Goal: Task Accomplishment & Management: Use online tool/utility

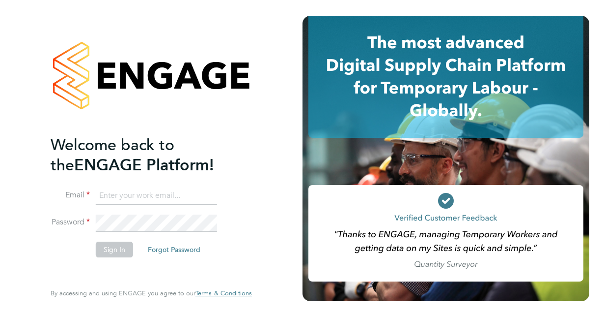
click at [109, 191] on input at bounding box center [156, 196] width 121 height 18
click at [111, 199] on input at bounding box center [156, 196] width 121 height 18
type input "[EMAIL_ADDRESS][DOMAIN_NAME]"
click at [111, 245] on button "Sign In" at bounding box center [114, 249] width 37 height 16
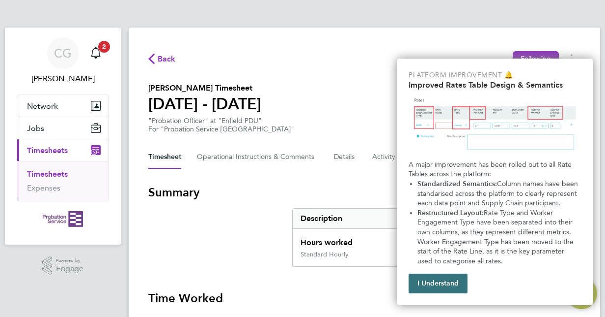
click at [427, 285] on button "I Understand" at bounding box center [438, 283] width 59 height 20
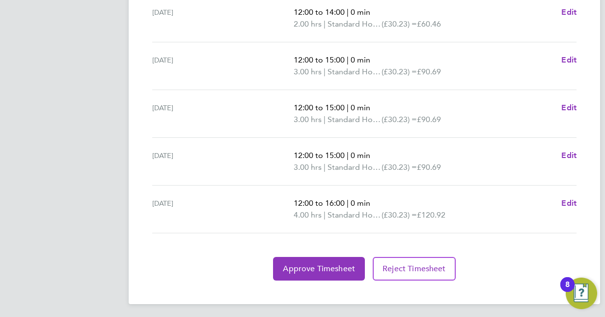
scroll to position [415, 0]
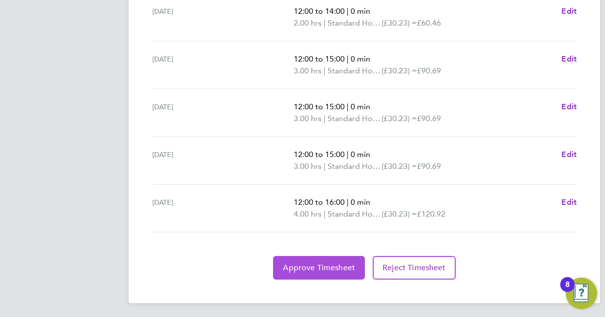
click at [285, 263] on span "Approve Timesheet" at bounding box center [319, 267] width 72 height 10
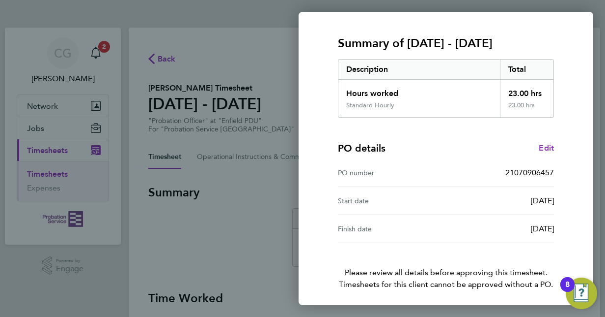
scroll to position [153, 0]
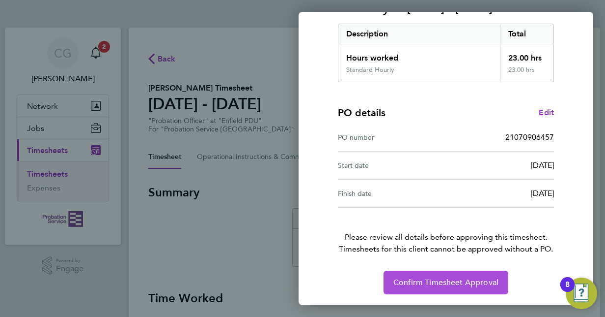
click at [449, 277] on span "Confirm Timesheet Approval" at bounding box center [446, 282] width 105 height 10
